Goal: Check status: Check status

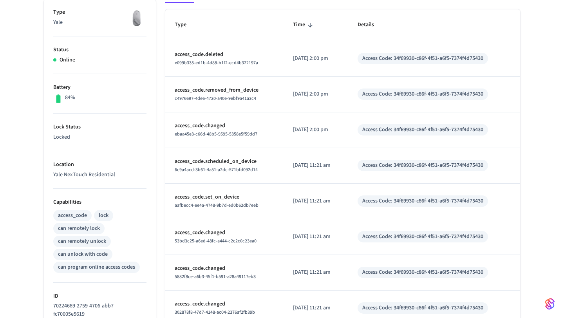
scroll to position [128, 0]
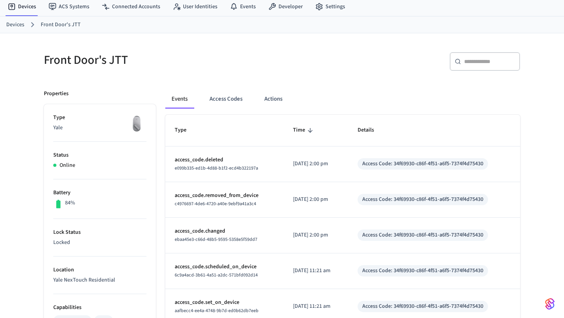
scroll to position [26, 0]
